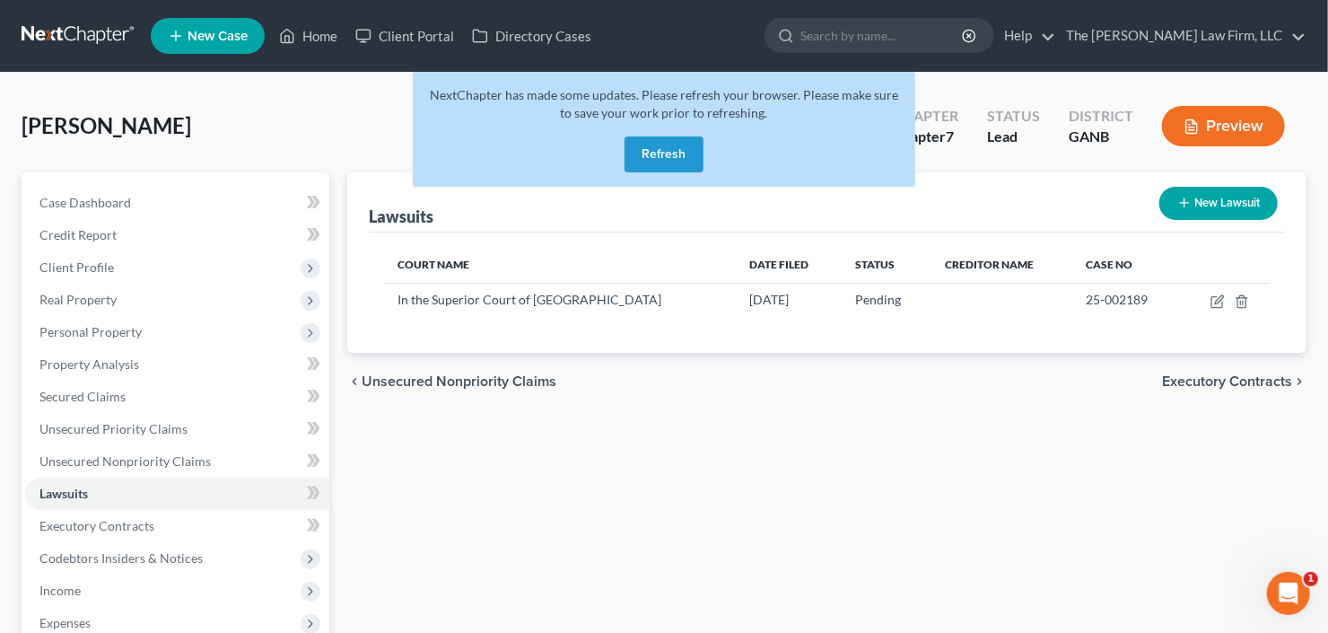
click at [648, 144] on button "Refresh" at bounding box center [664, 154] width 79 height 36
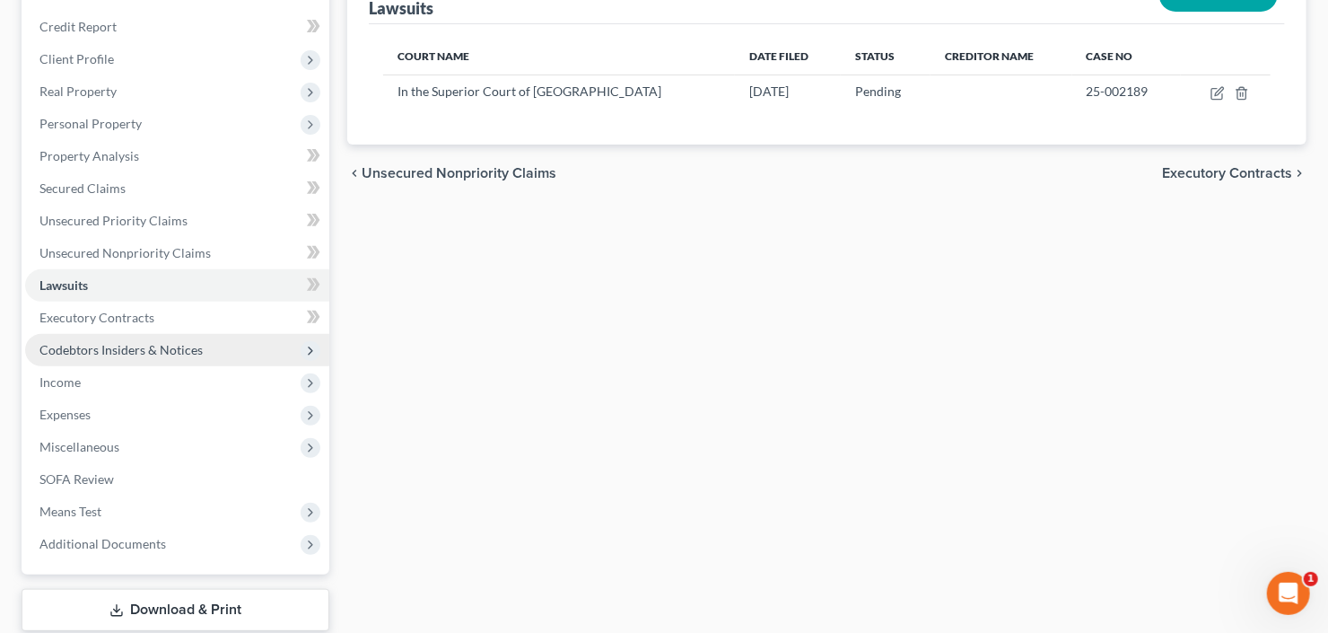
scroll to position [215, 0]
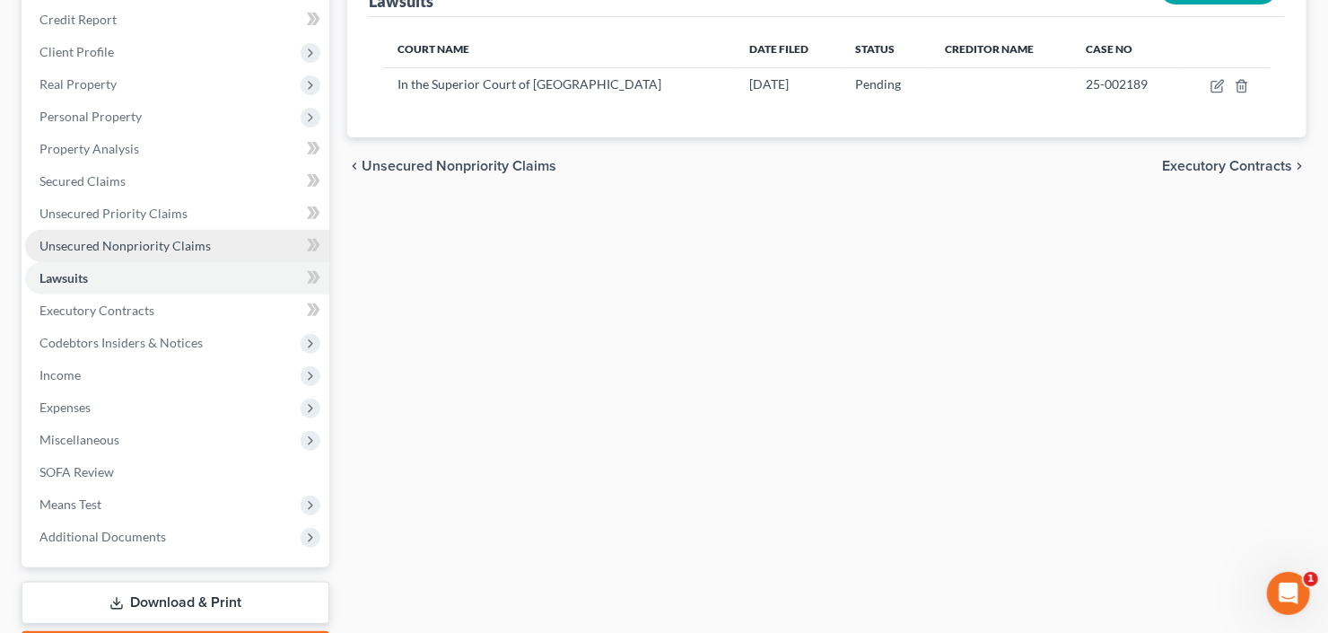
click at [136, 243] on span "Unsecured Nonpriority Claims" at bounding box center [124, 245] width 171 height 15
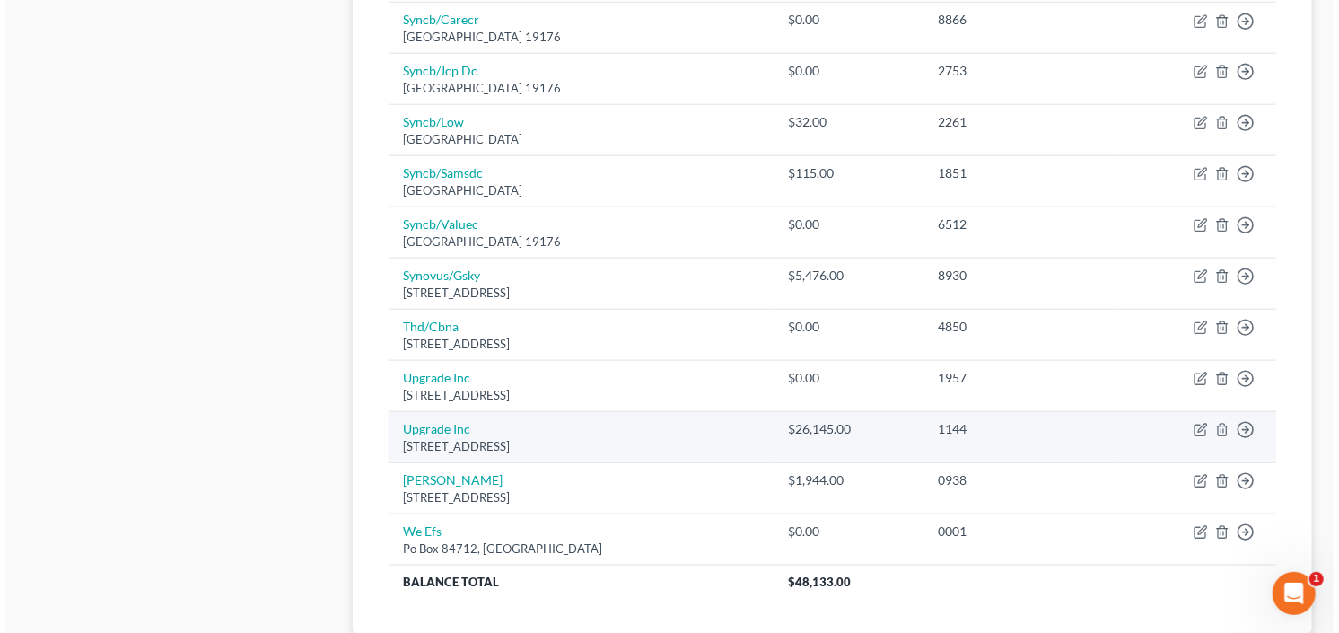
scroll to position [1065, 0]
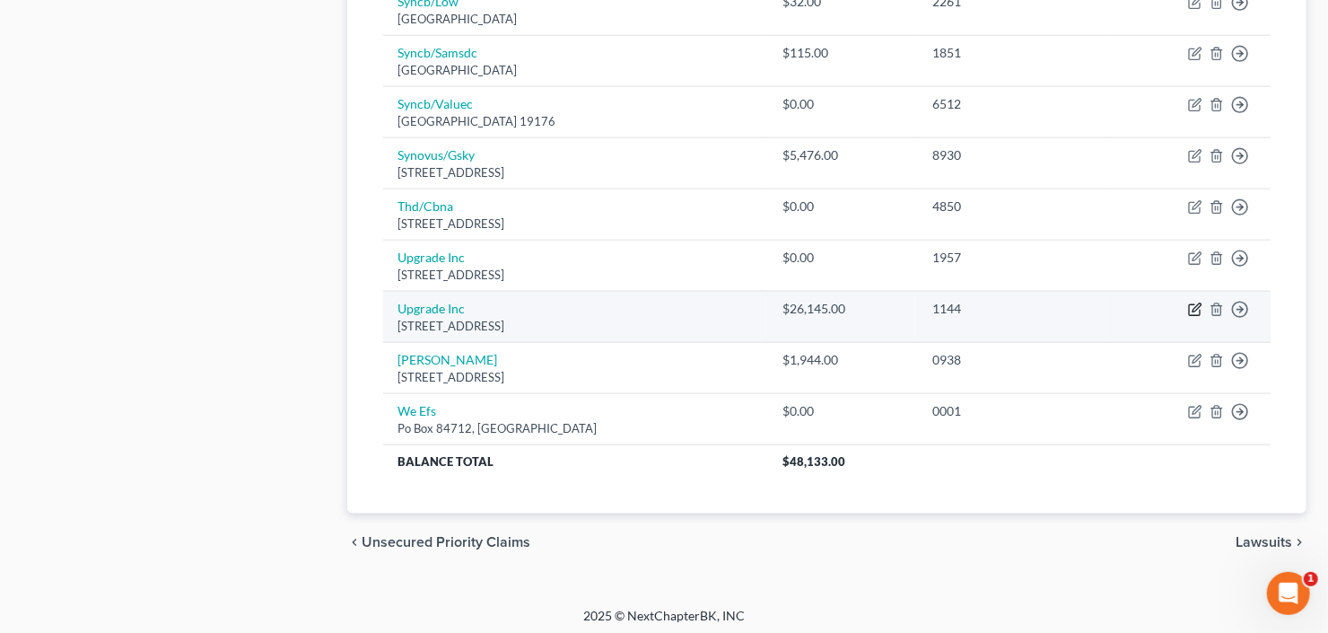
click at [1195, 304] on icon "button" at bounding box center [1197, 308] width 8 height 8
select select "4"
select select "1"
select select "0"
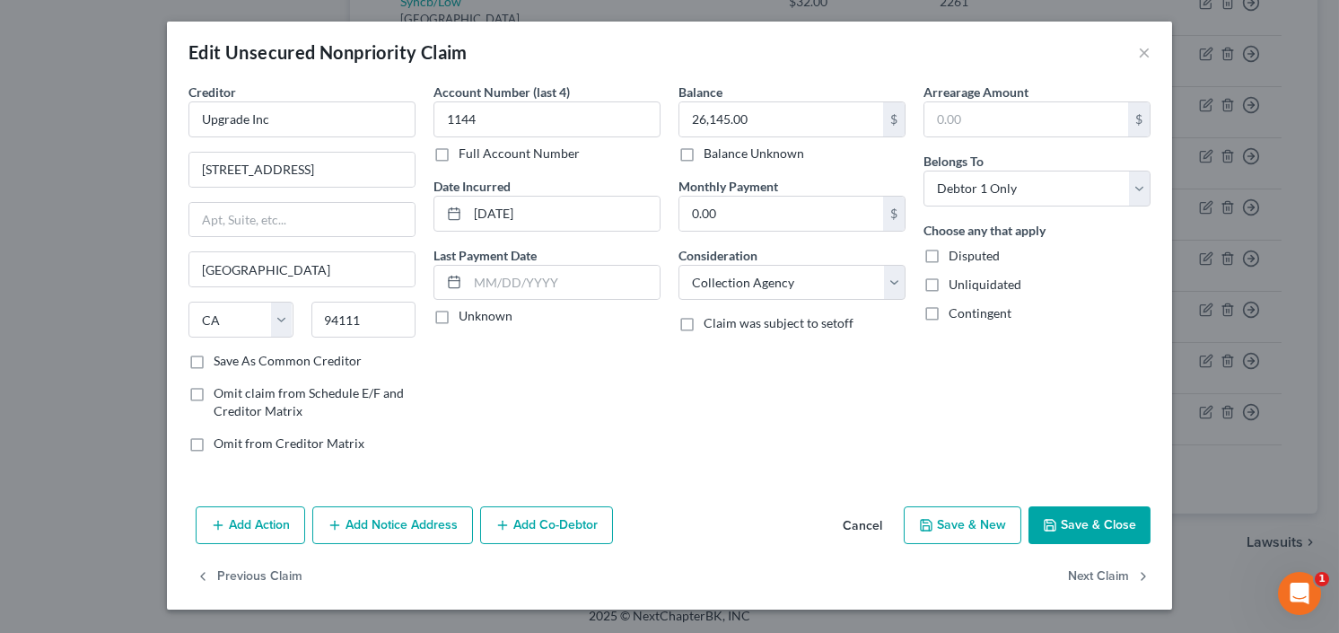
click at [377, 529] on button "Add Notice Address" at bounding box center [392, 525] width 161 height 38
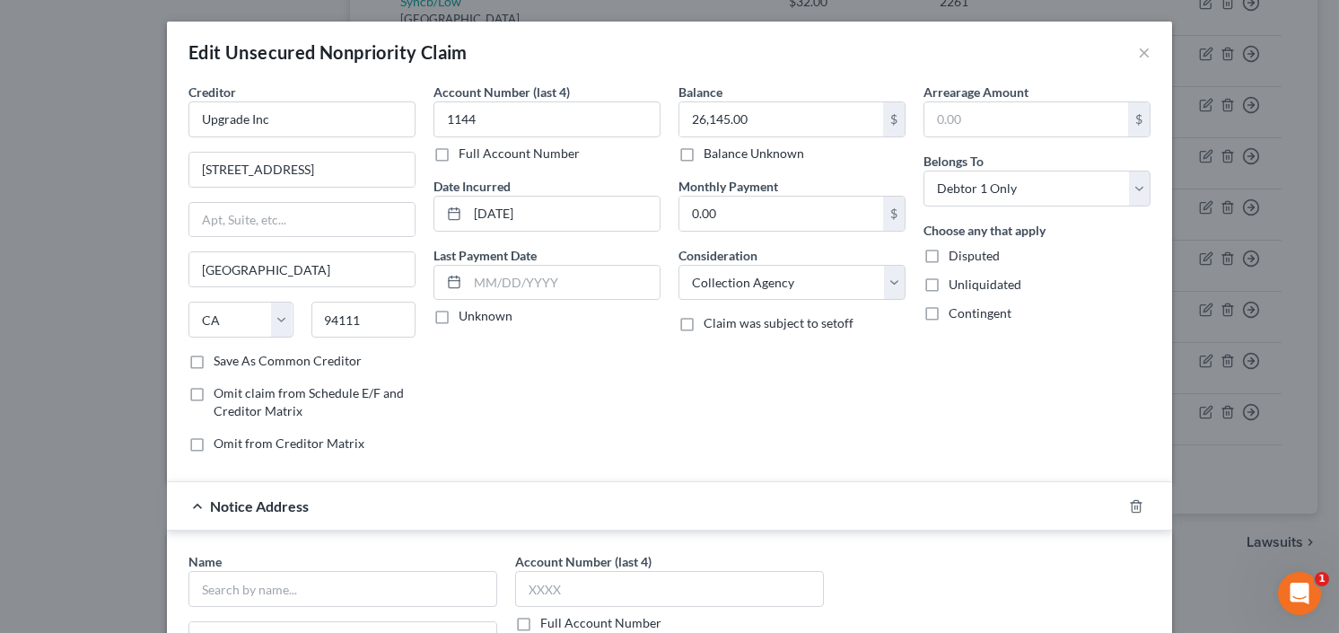
scroll to position [287, 0]
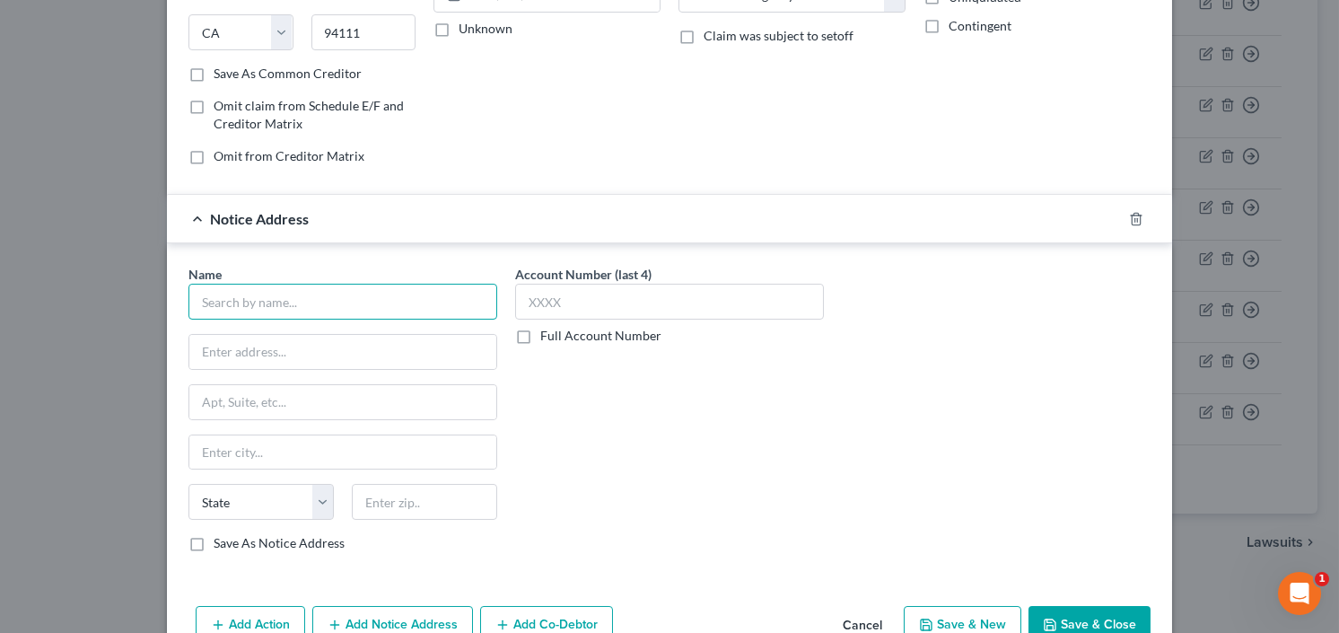
click at [321, 307] on input "text" at bounding box center [342, 302] width 309 height 36
click at [194, 296] on input "Amy Daugherty" at bounding box center [342, 302] width 309 height 36
click at [296, 304] on input "Parnell Law Group c/o Amy Daugherty" at bounding box center [342, 302] width 309 height 36
type input "Parnell Law Group LLC c/o Amy Daugherty"
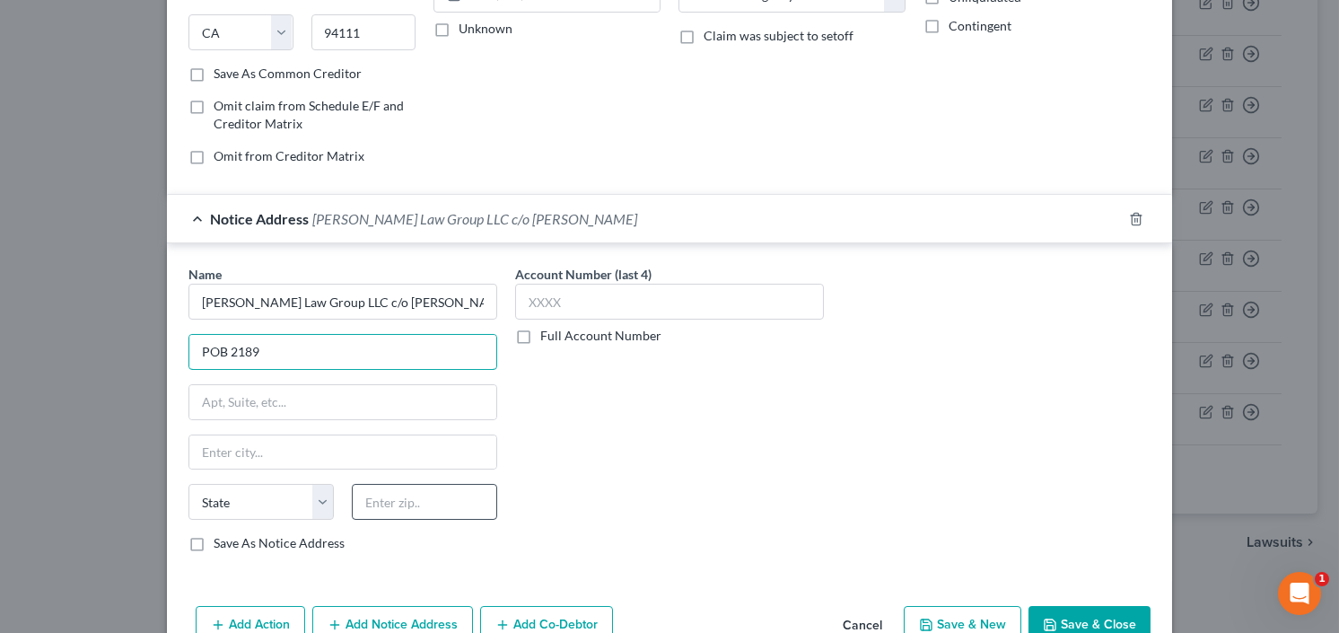
type input "POB 2189"
click at [402, 492] on input "text" at bounding box center [424, 502] width 145 height 36
type input "36102"
type input "Montgomery"
select select "0"
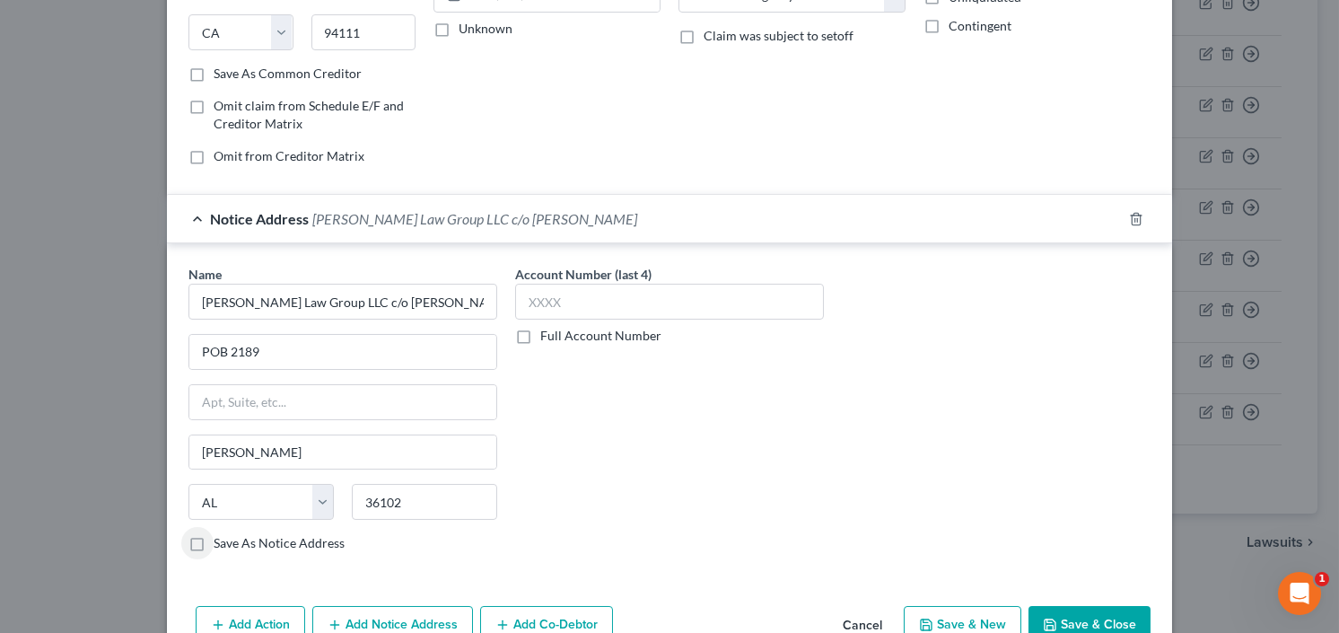
click at [214, 538] on label "Save As Notice Address" at bounding box center [279, 543] width 131 height 18
click at [221, 538] on input "Save As Notice Address" at bounding box center [227, 540] width 12 height 12
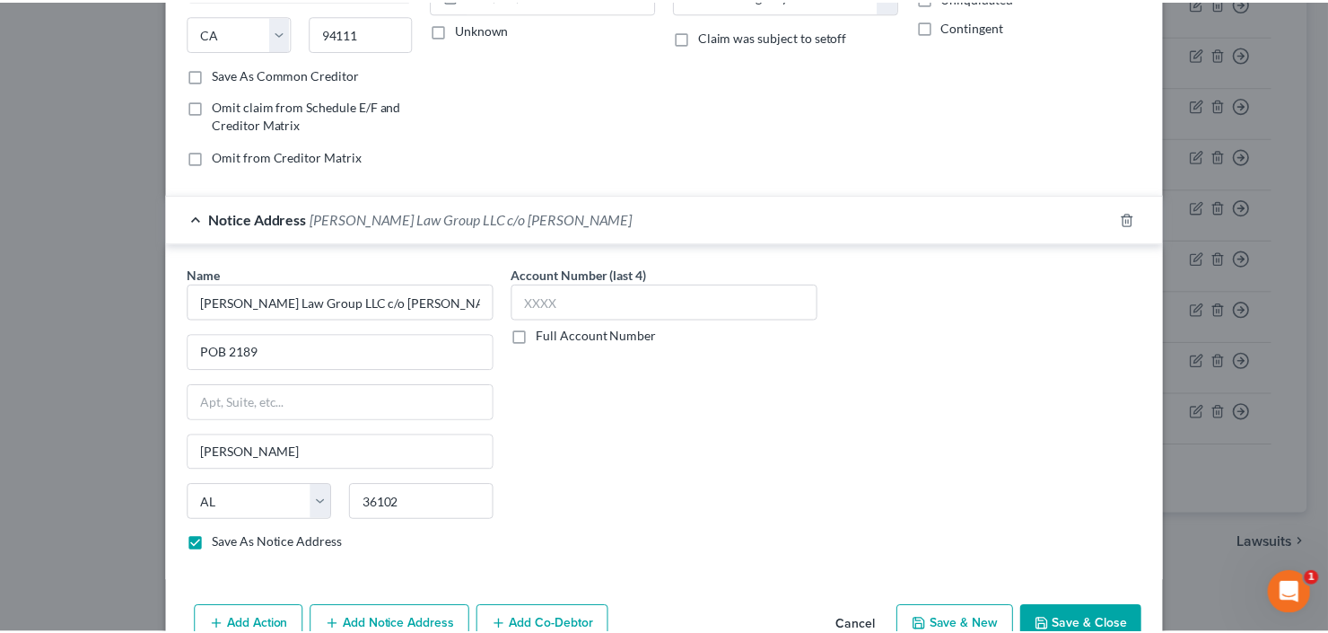
scroll to position [381, 0]
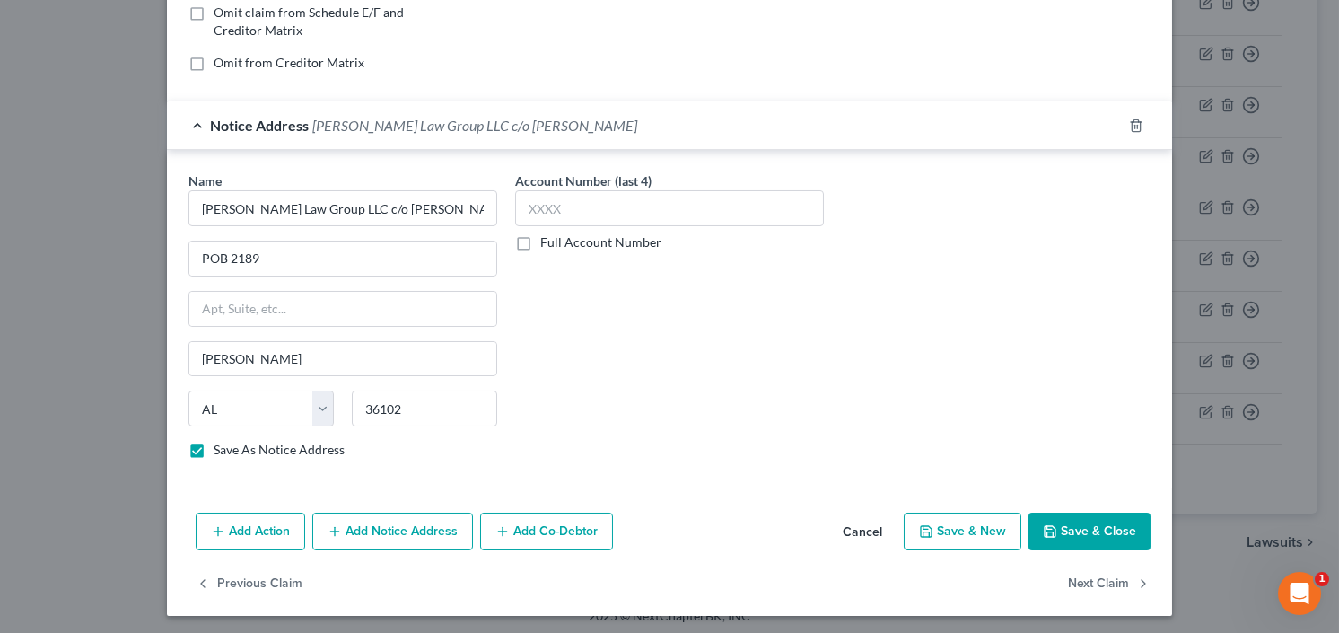
click at [1073, 529] on button "Save & Close" at bounding box center [1089, 531] width 122 height 38
checkbox input "false"
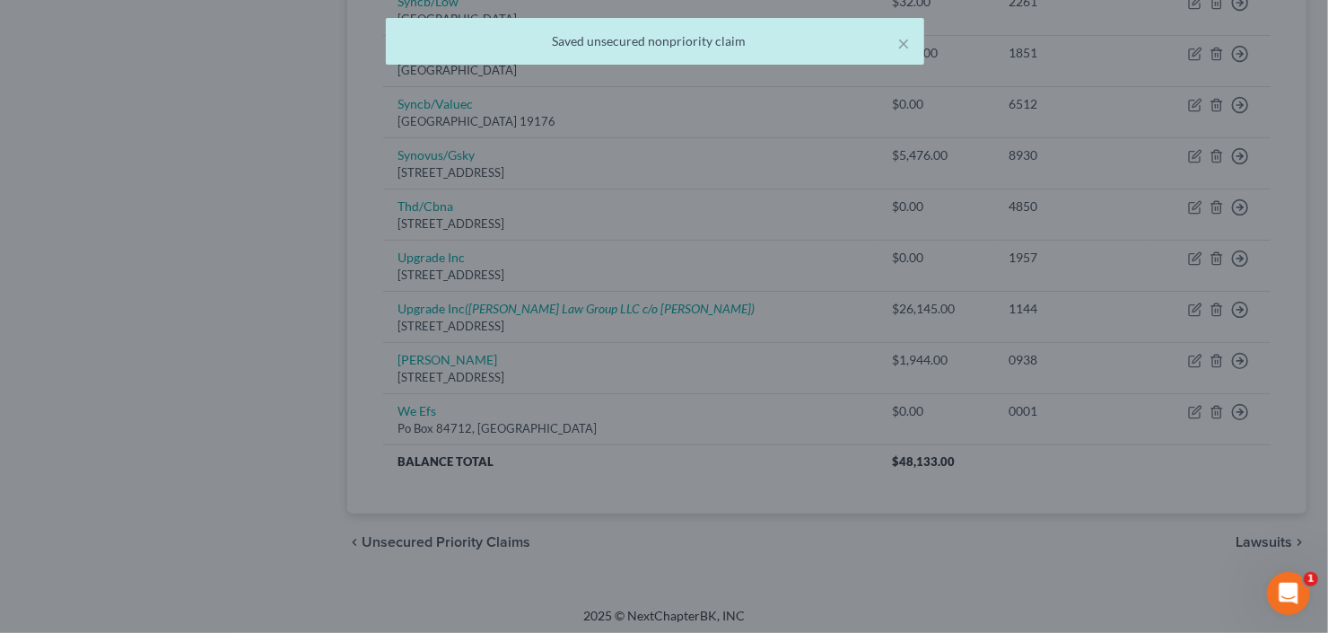
scroll to position [0, 0]
